Goal: Entertainment & Leisure: Browse casually

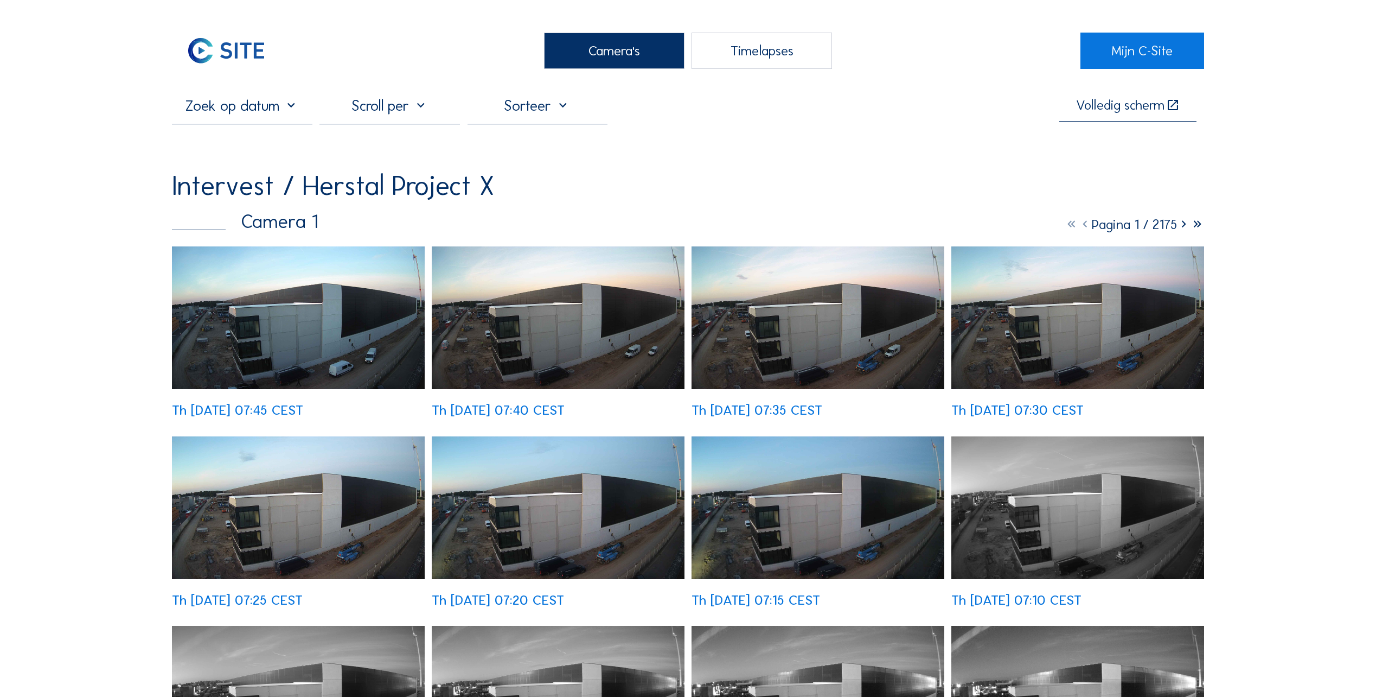
click at [616, 53] on div "Camera's" at bounding box center [614, 51] width 140 height 36
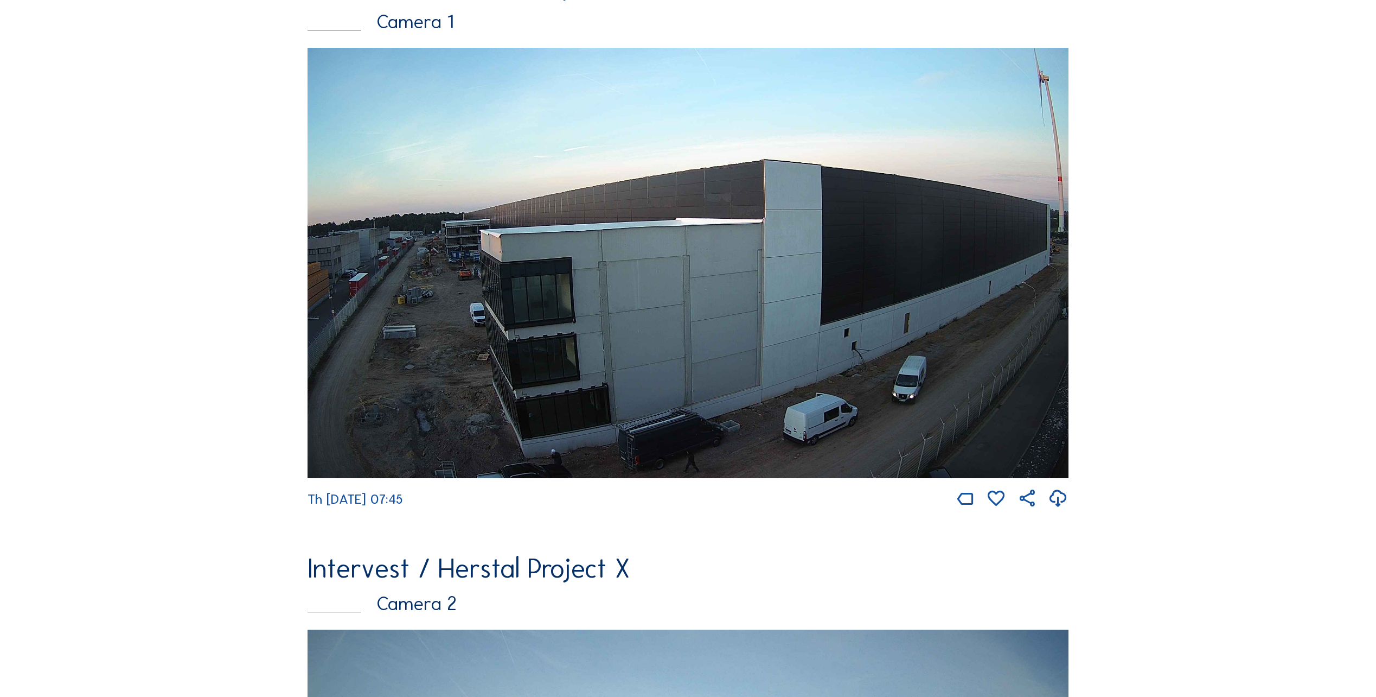
scroll to position [325, 0]
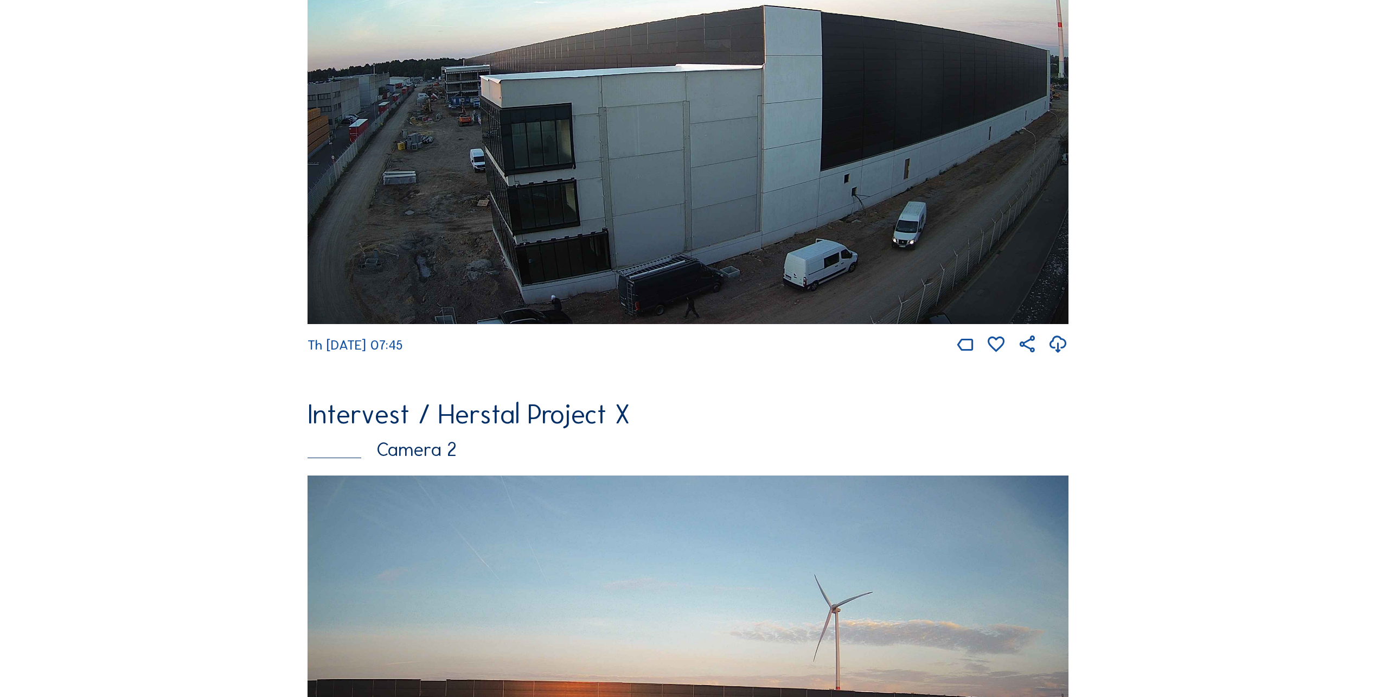
click at [453, 206] on img at bounding box center [688, 109] width 761 height 430
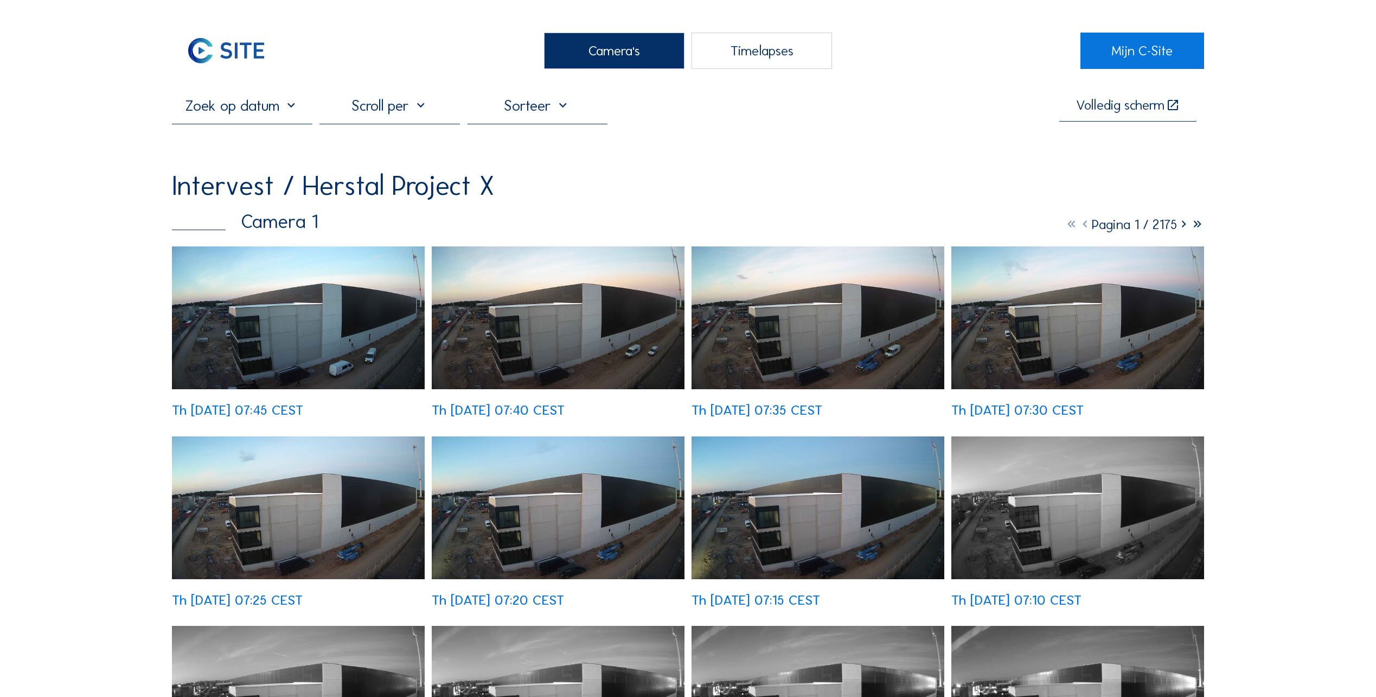
click at [282, 342] on img at bounding box center [298, 317] width 253 height 143
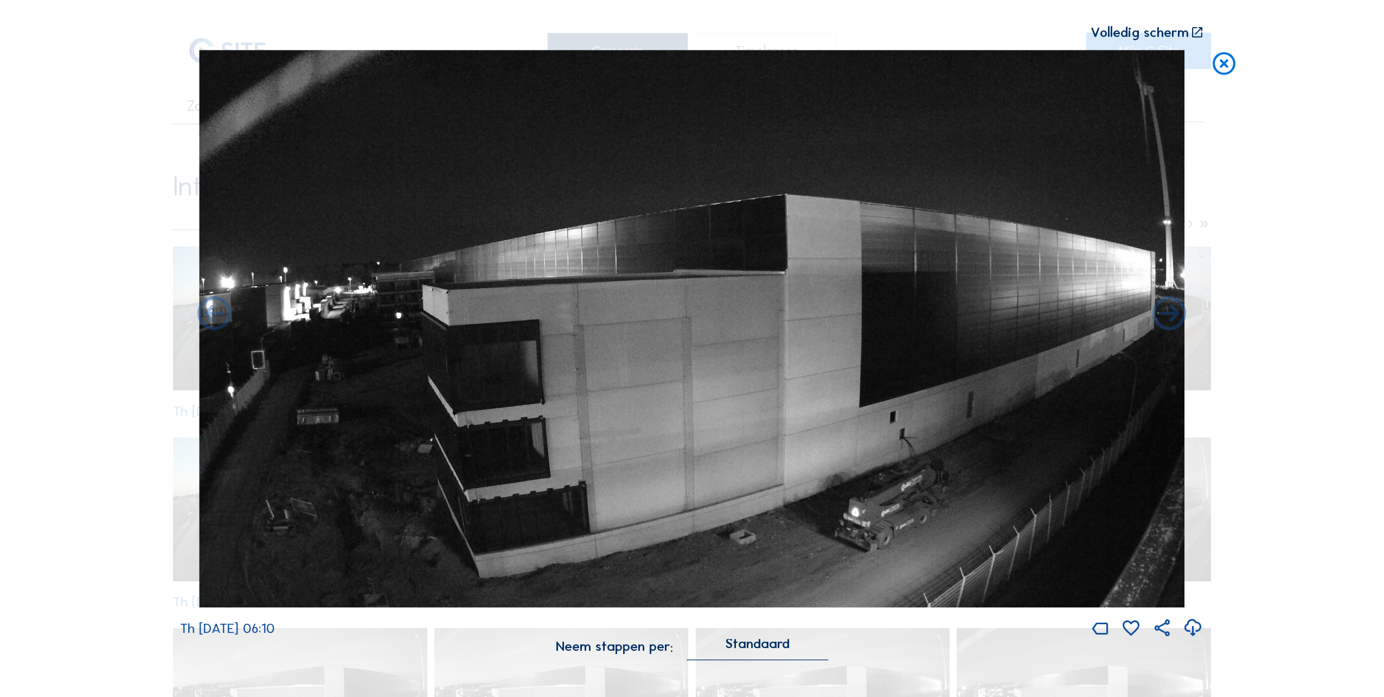
click at [1212, 69] on icon at bounding box center [1224, 64] width 27 height 28
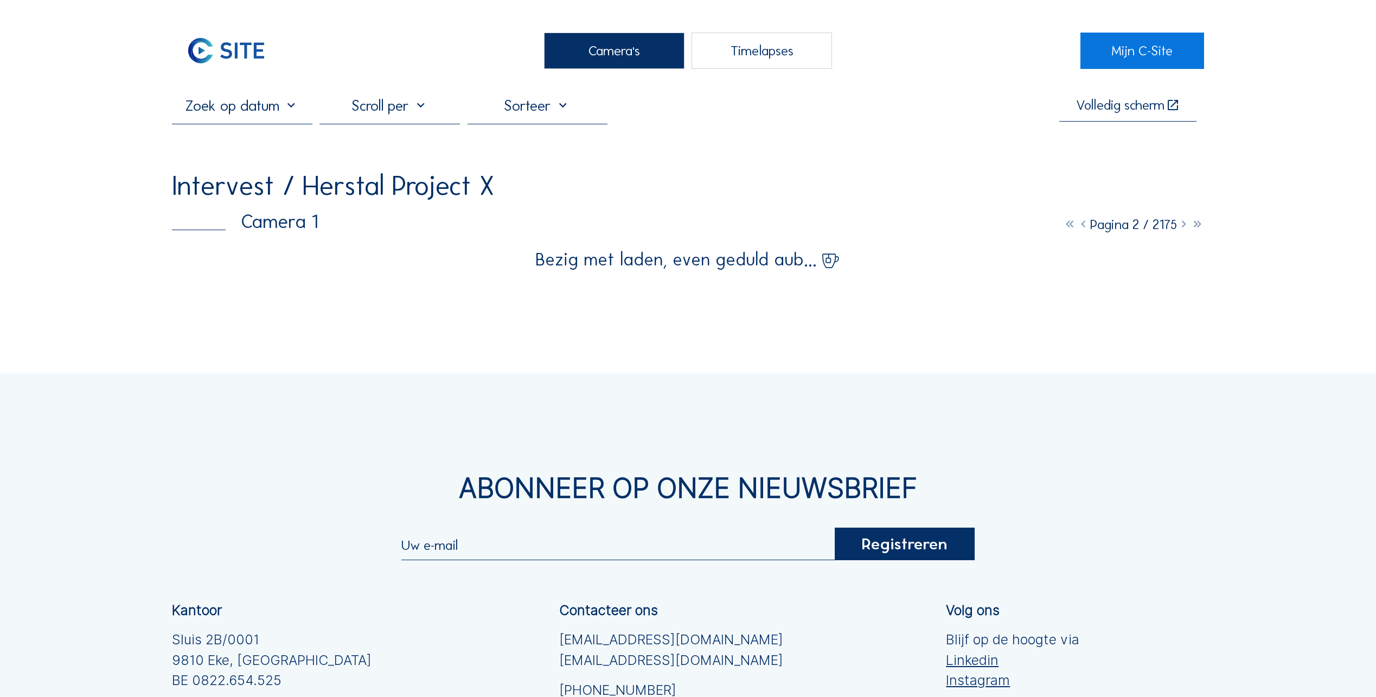
click at [610, 59] on div "Camera's" at bounding box center [614, 51] width 140 height 36
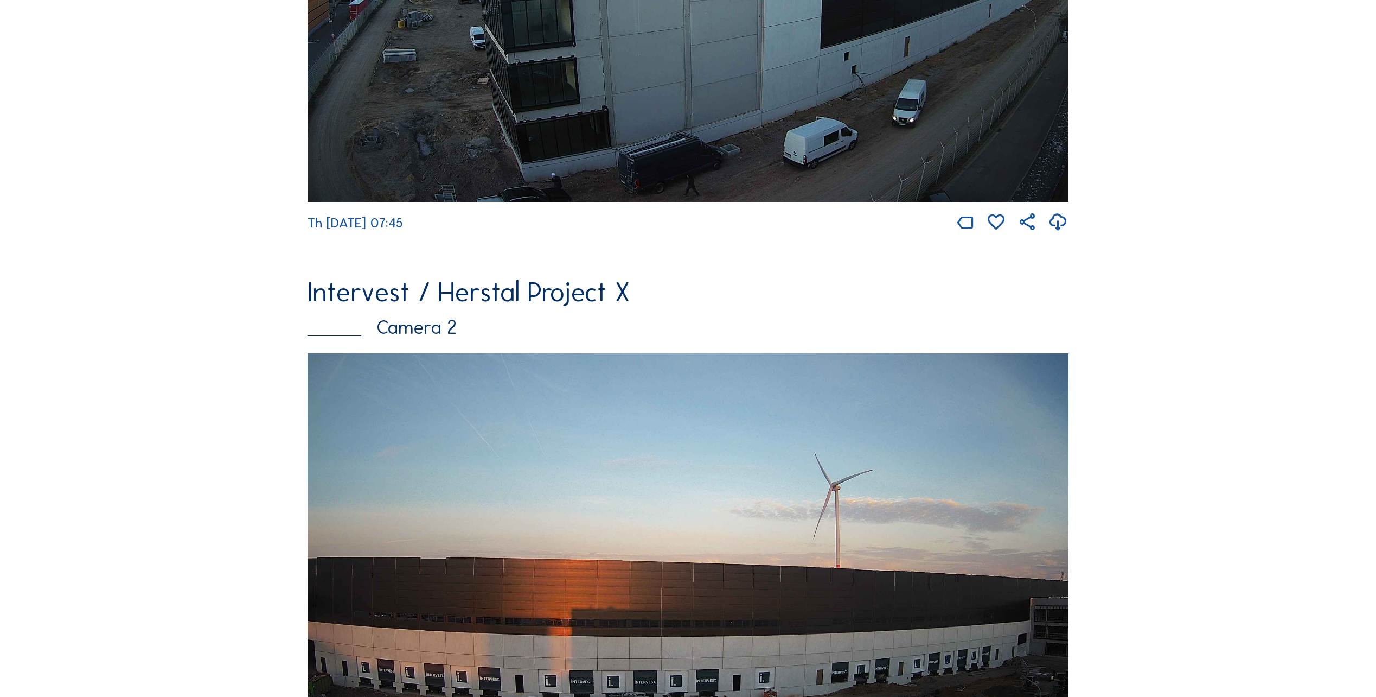
scroll to position [651, 0]
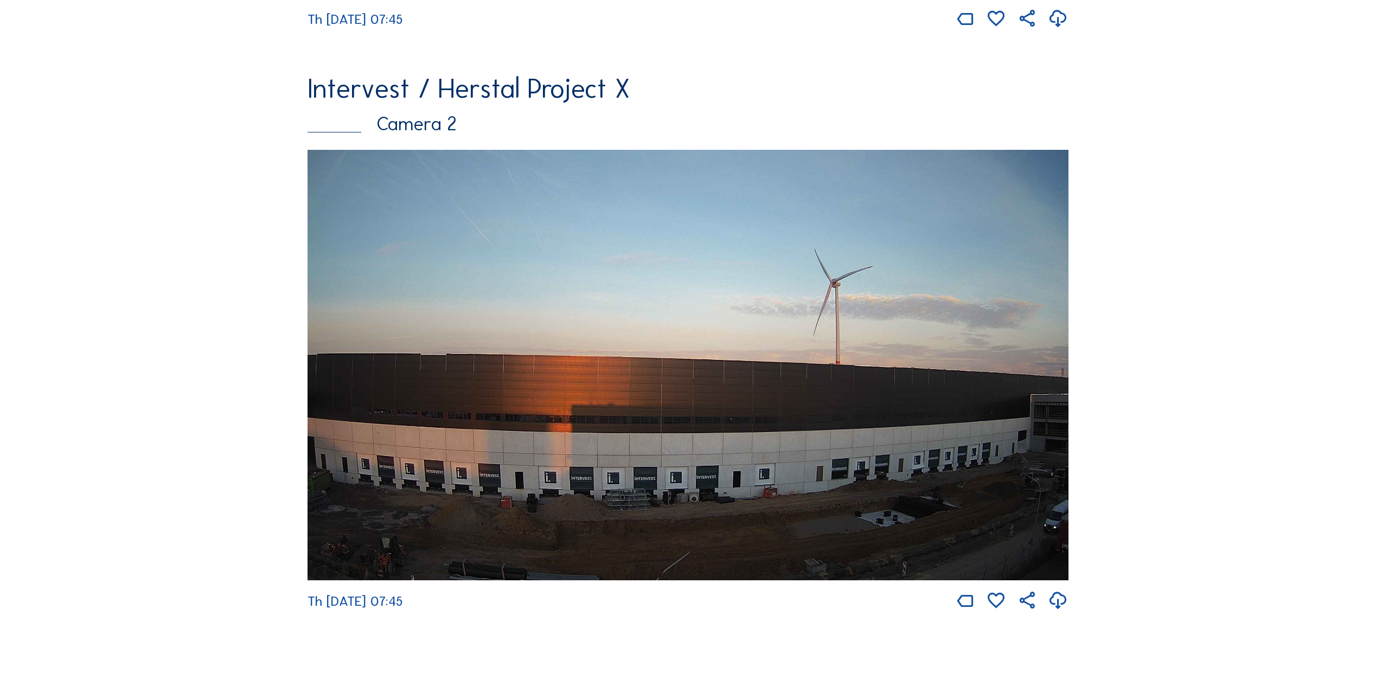
click at [424, 411] on img at bounding box center [688, 365] width 761 height 430
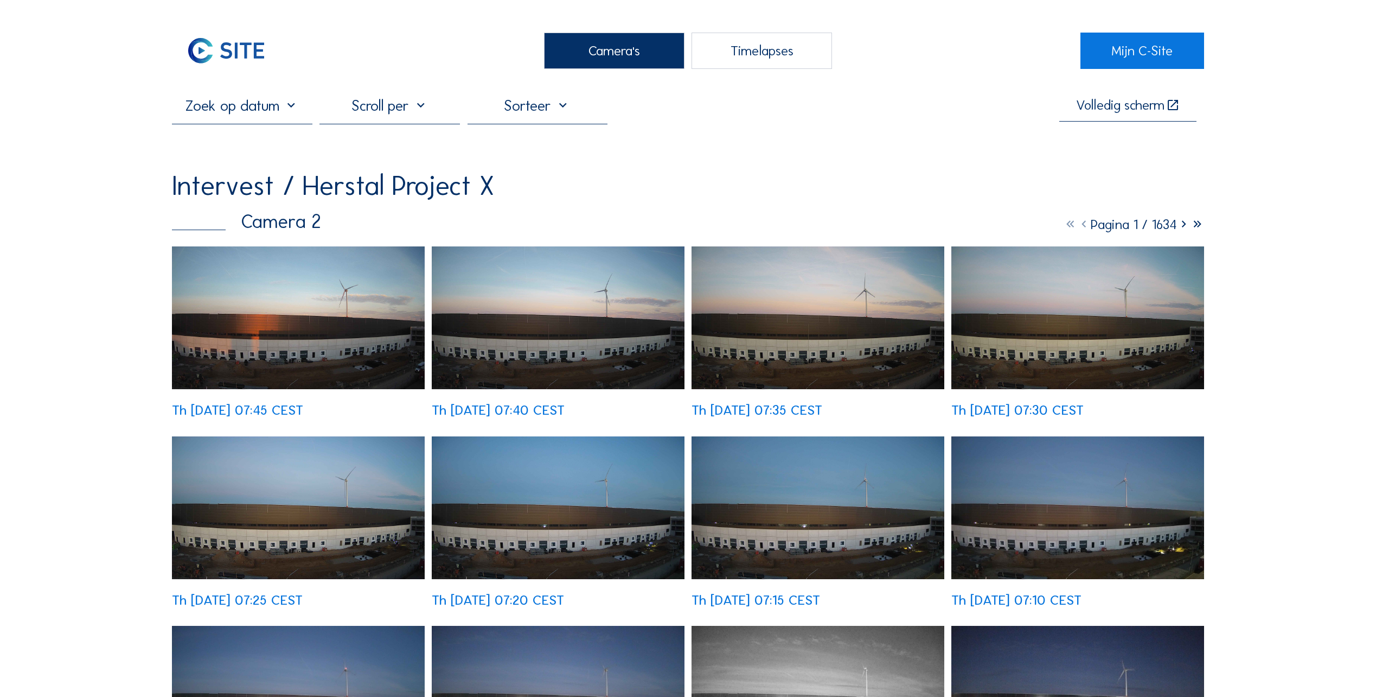
click at [789, 526] on img at bounding box center [818, 507] width 253 height 143
